Goal: Information Seeking & Learning: Understand process/instructions

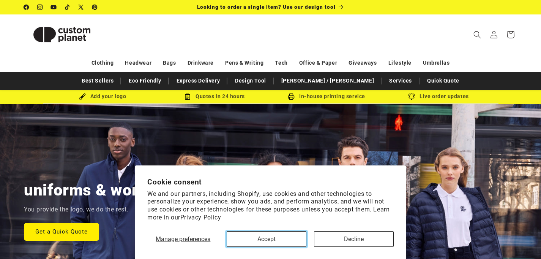
click at [265, 240] on button "Accept" at bounding box center [267, 239] width 80 height 16
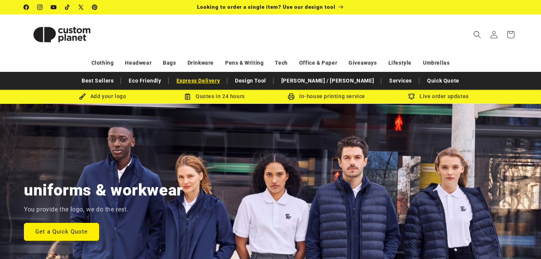
click at [224, 81] on link "Express Delivery" at bounding box center [198, 80] width 51 height 13
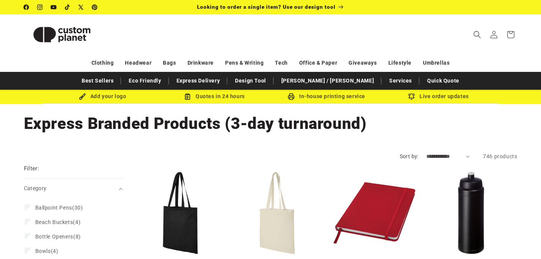
click at [46, 35] on img at bounding box center [62, 34] width 76 height 34
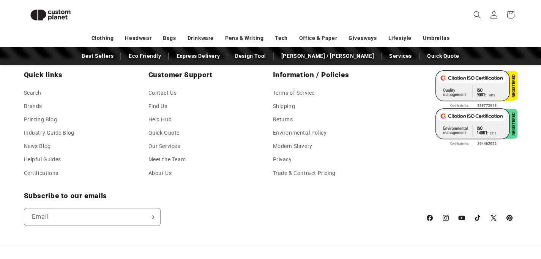
scroll to position [0, 541]
click at [283, 105] on link "Shipping" at bounding box center [284, 105] width 22 height 13
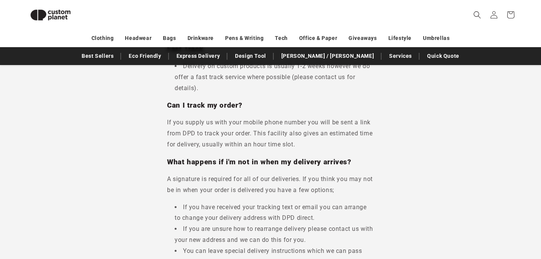
scroll to position [569, 0]
